Goal: Task Accomplishment & Management: Complete application form

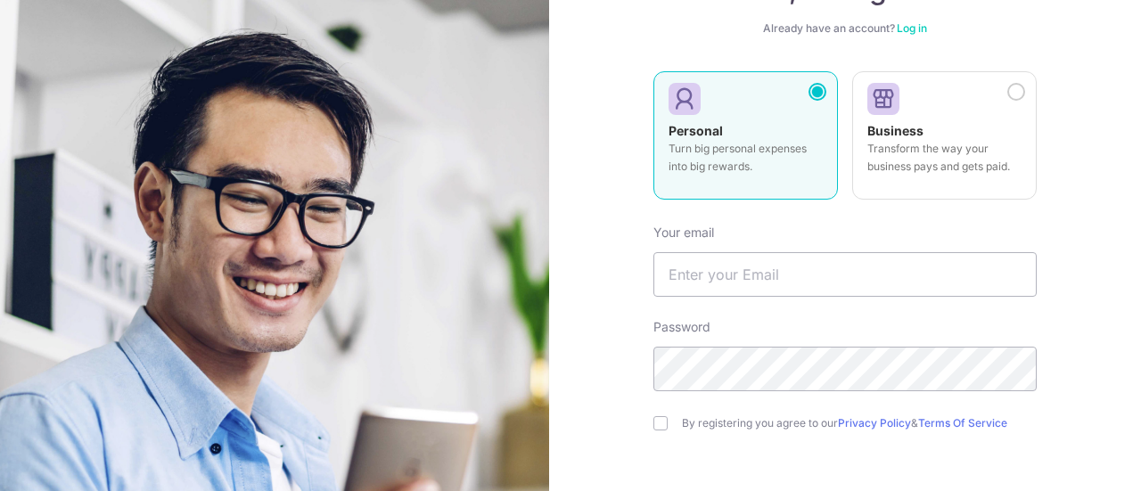
scroll to position [178, 0]
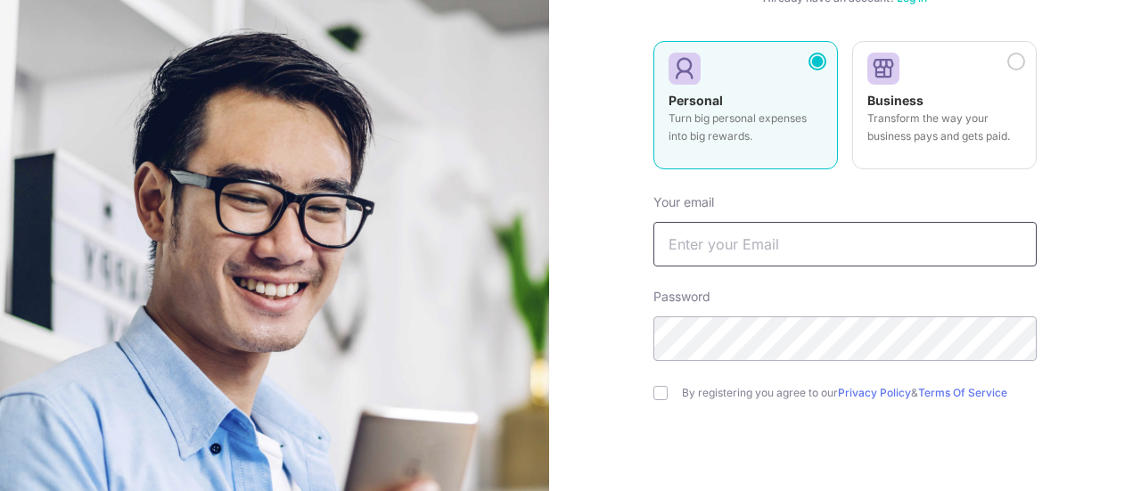
click at [765, 238] on input "text" at bounding box center [844, 244] width 383 height 45
type input "Yeeweetang@gmail.com"
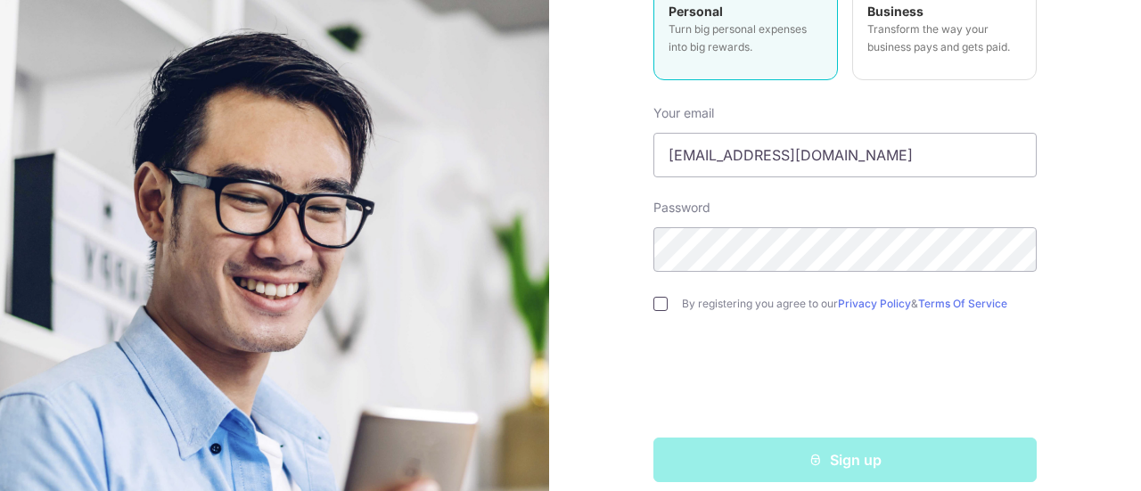
click at [653, 307] on input "checkbox" at bounding box center [660, 304] width 14 height 14
checkbox input "true"
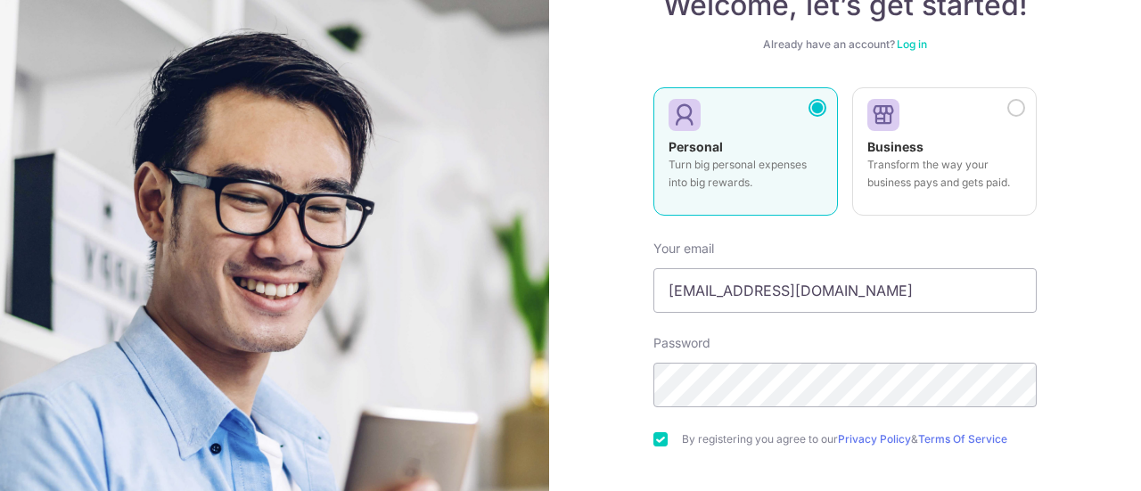
scroll to position [196, 0]
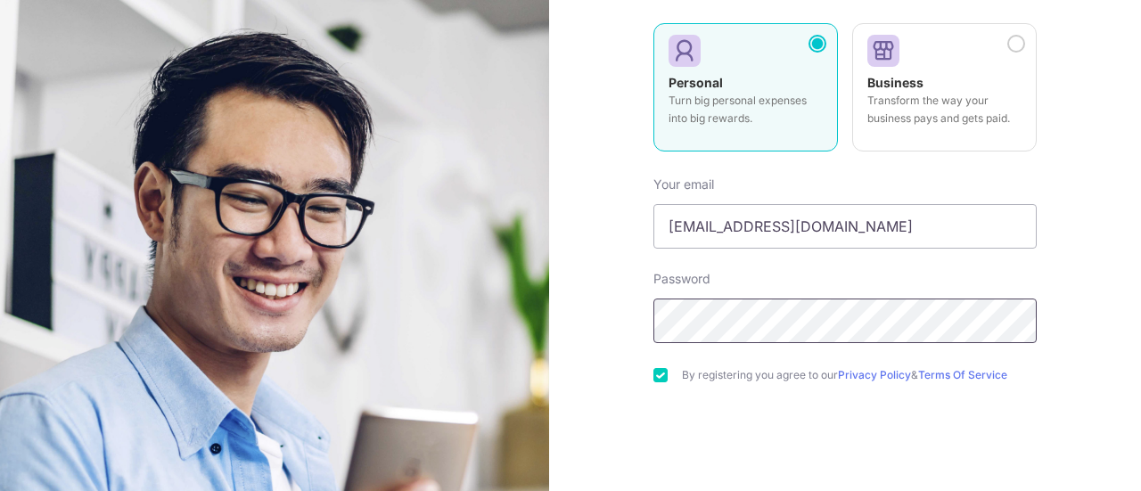
click at [642, 321] on div "Welcome, let’s get started! Already have an account? Log in Personal Turn big p…" at bounding box center [845, 245] width 592 height 491
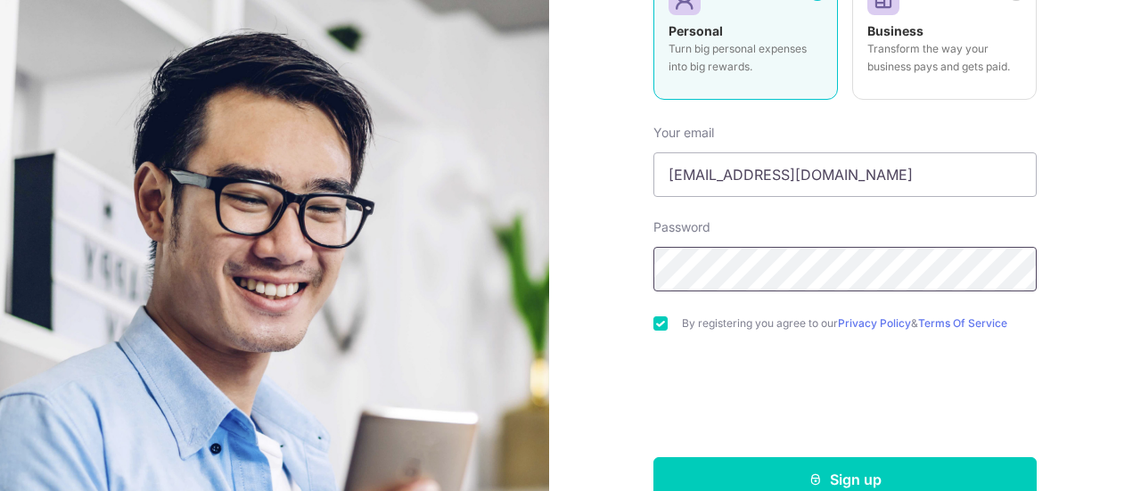
scroll to position [285, 0]
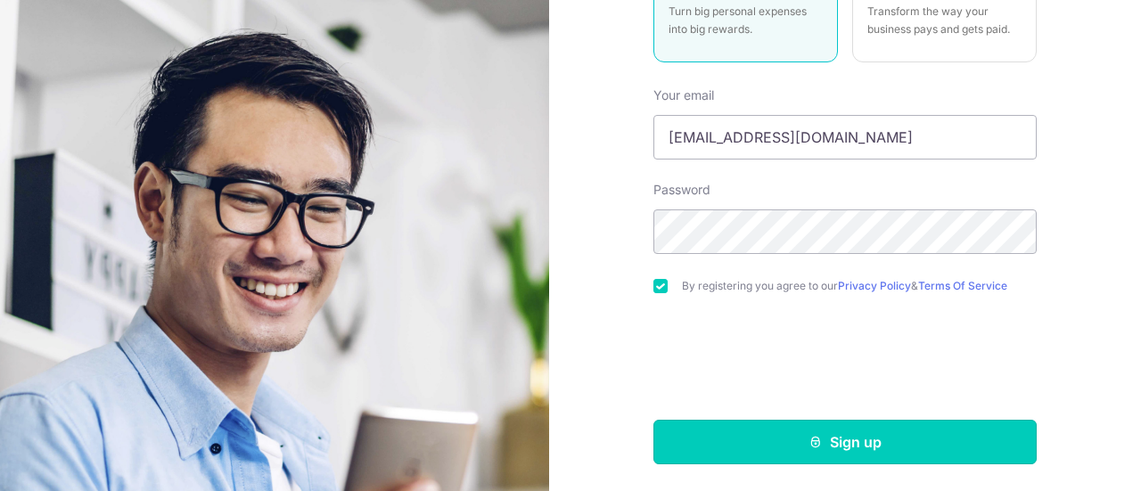
click at [777, 430] on button "Sign up" at bounding box center [844, 442] width 383 height 45
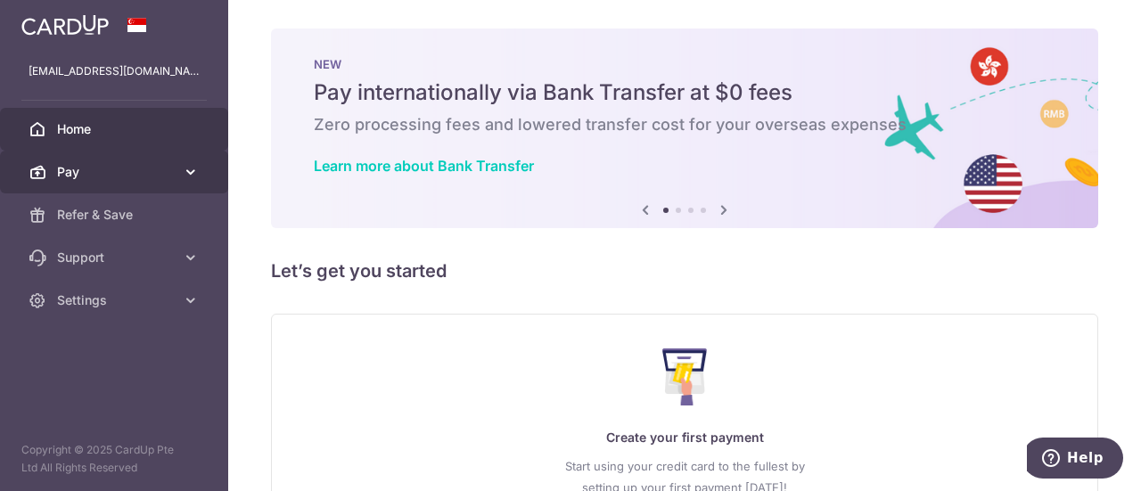
click at [195, 174] on icon at bounding box center [191, 172] width 18 height 18
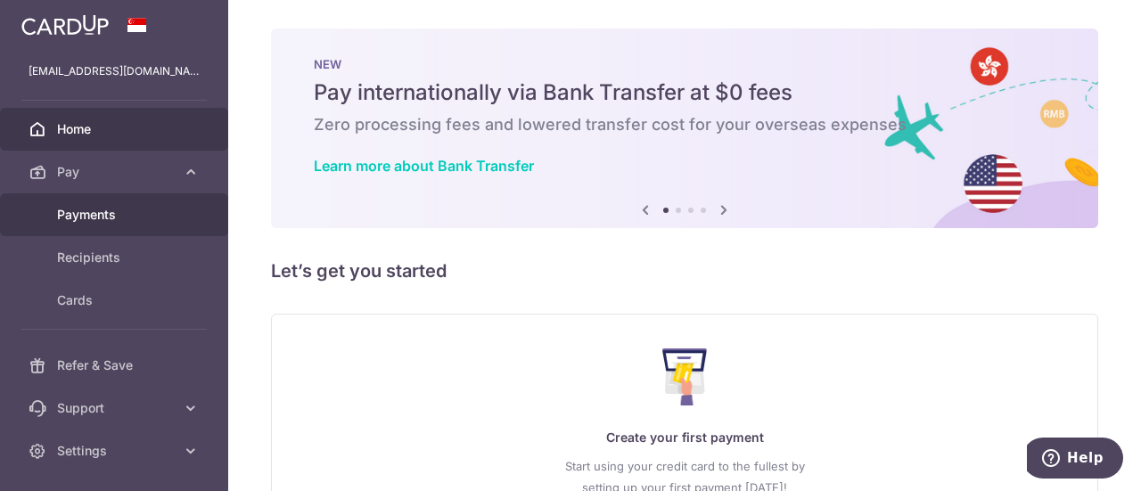
click at [137, 214] on span "Payments" at bounding box center [116, 215] width 118 height 18
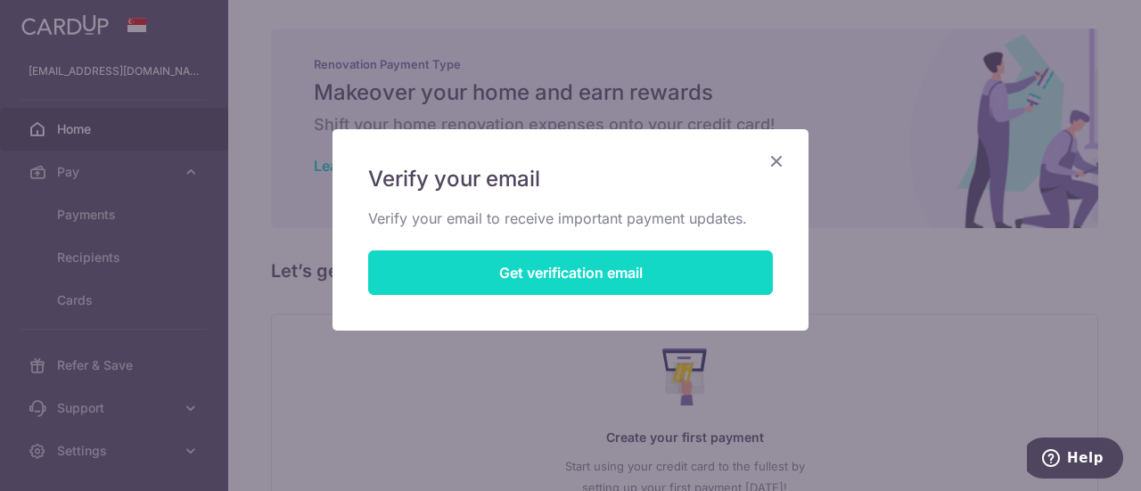
click at [639, 266] on button "Get verification email" at bounding box center [570, 272] width 405 height 45
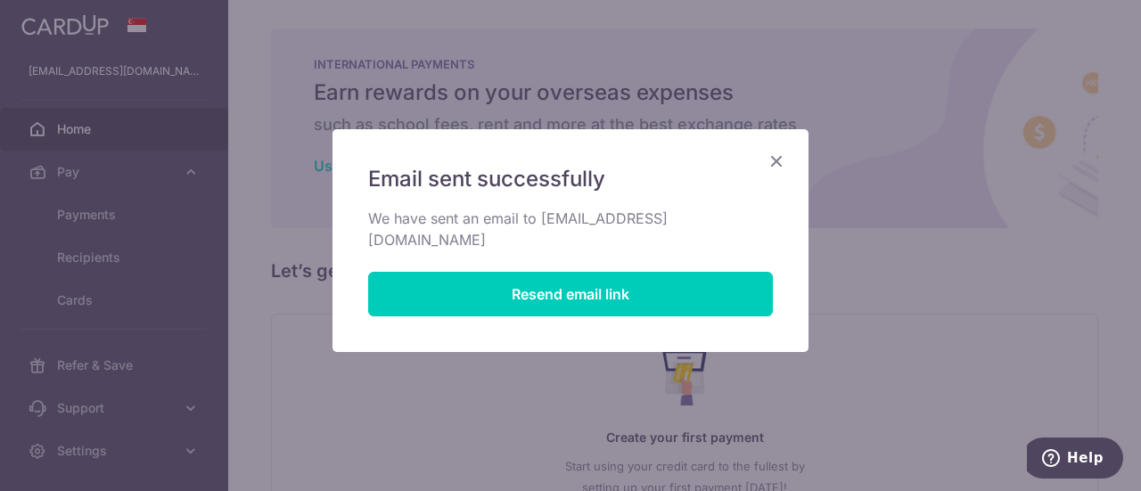
click at [776, 165] on icon "Close" at bounding box center [775, 161] width 21 height 22
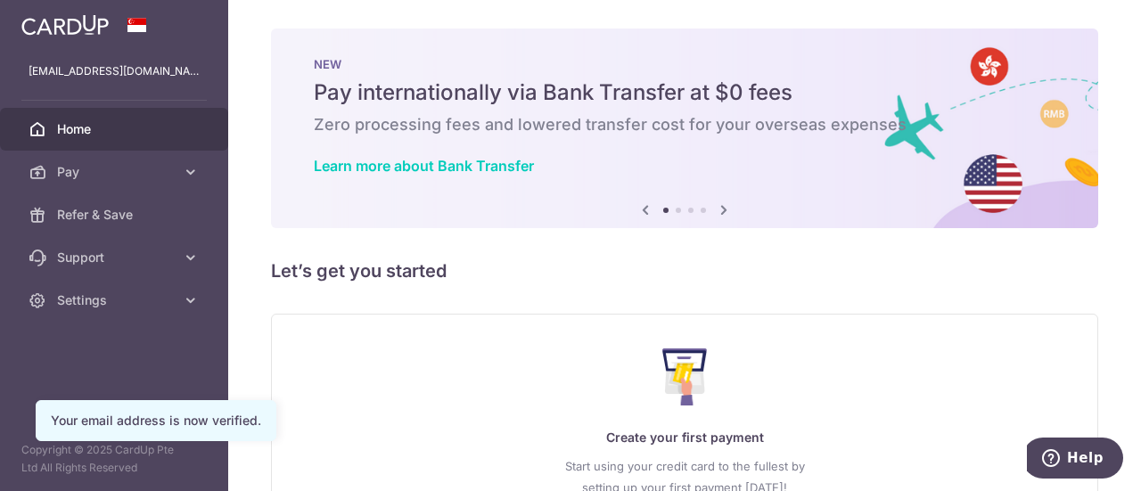
scroll to position [159, 0]
